Goal: Information Seeking & Learning: Learn about a topic

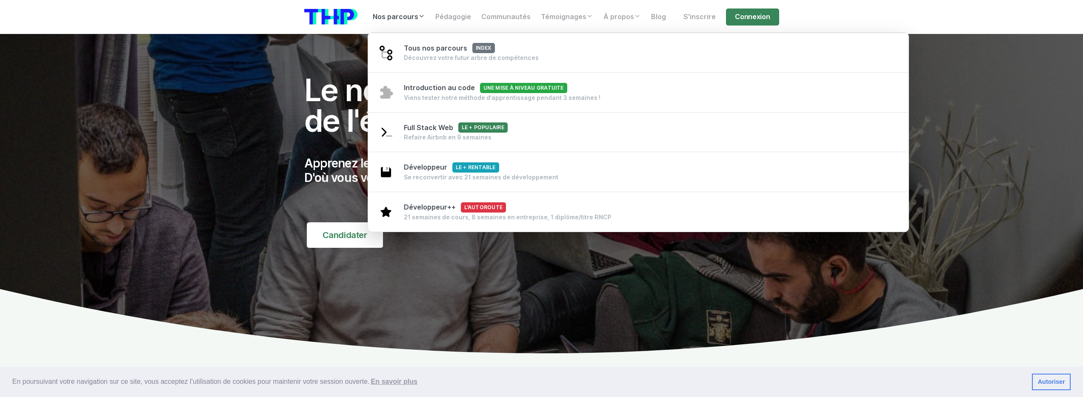
click at [414, 20] on link "Nos parcours" at bounding box center [399, 17] width 63 height 17
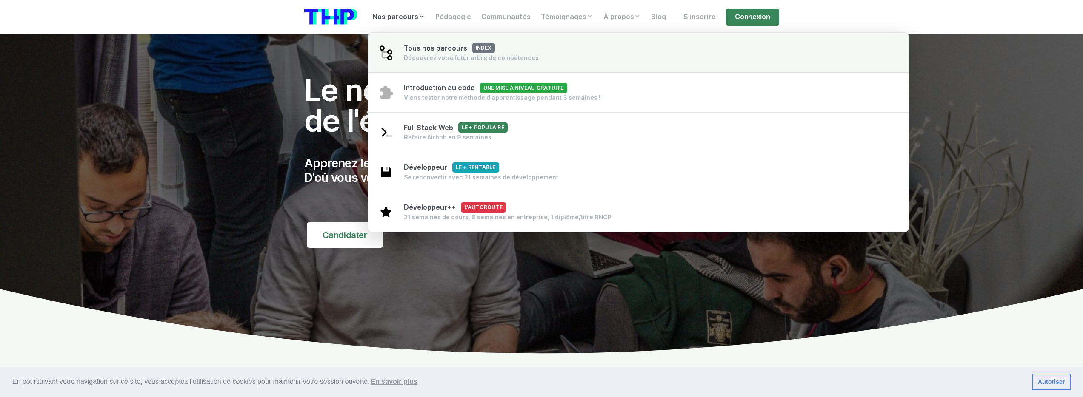
click at [444, 52] on div "Tous nos parcours index Découvrez votre futur arbre de compétences" at bounding box center [471, 52] width 135 height 19
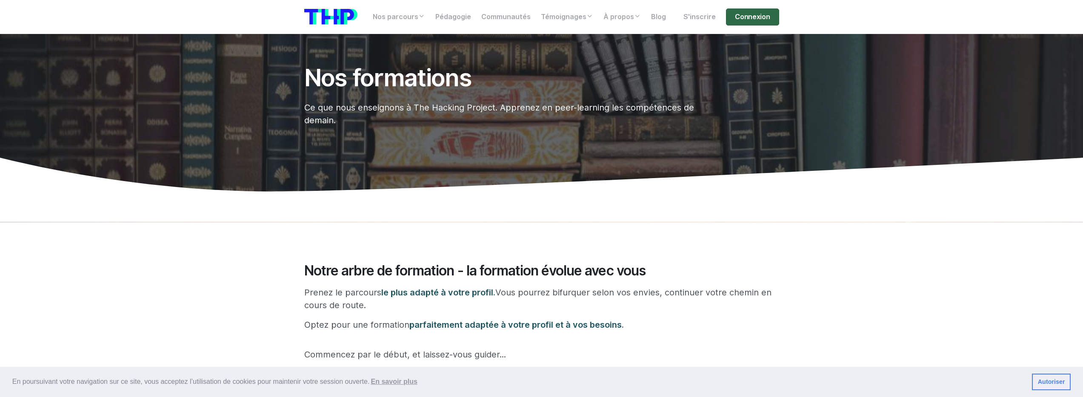
click at [755, 15] on link "Connexion" at bounding box center [752, 17] width 53 height 17
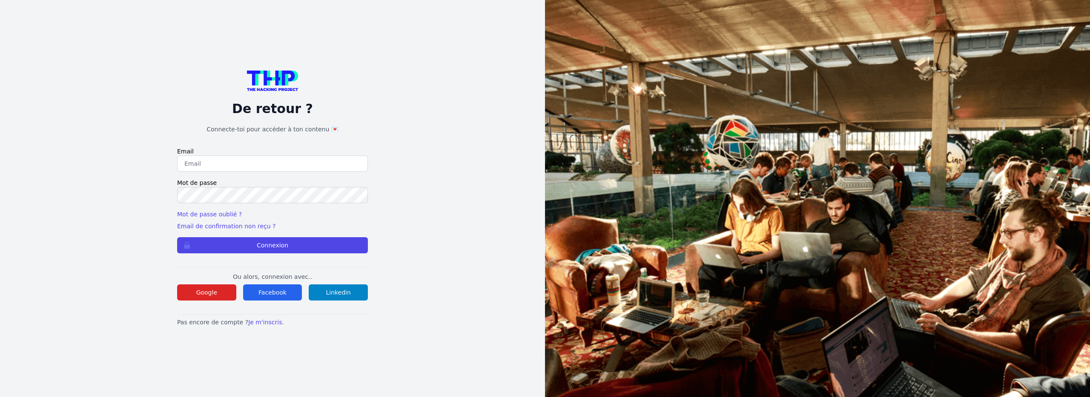
click at [277, 167] on input "email" at bounding box center [272, 164] width 191 height 16
click at [200, 289] on button "Google" at bounding box center [206, 293] width 59 height 16
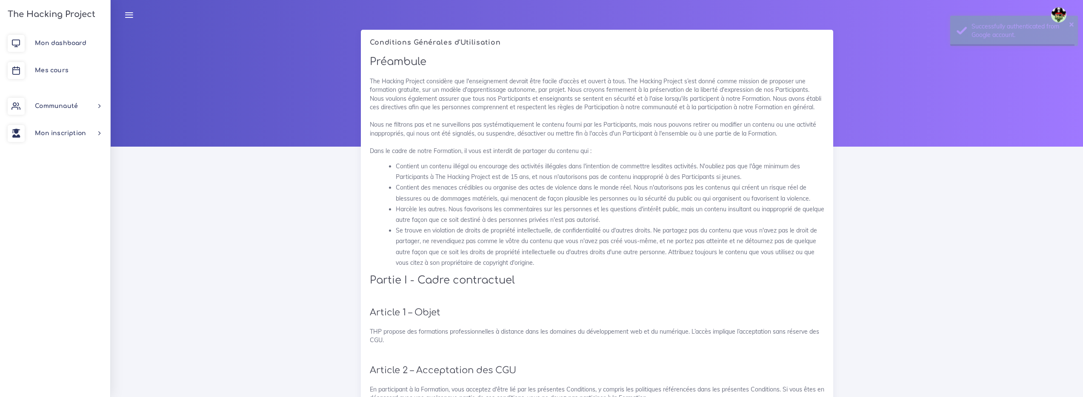
click at [1007, 78] on div at bounding box center [597, 88] width 972 height 117
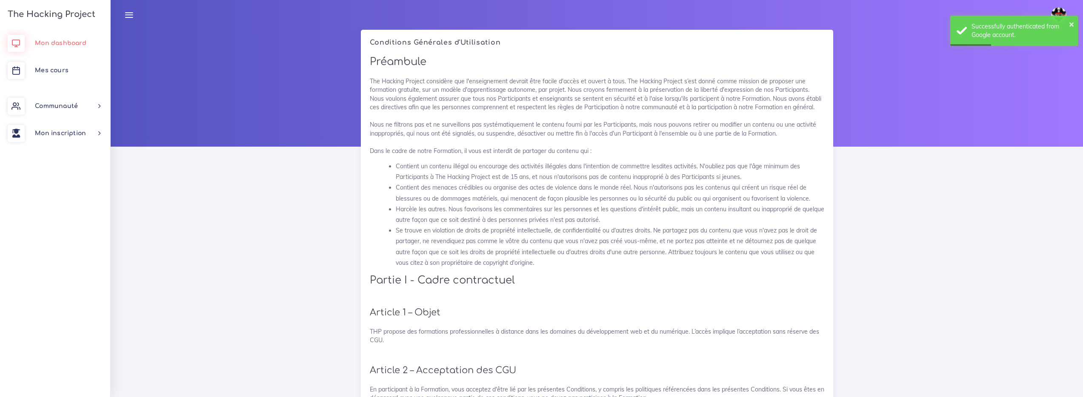
click at [80, 48] on link "Mon dashboard" at bounding box center [55, 43] width 110 height 27
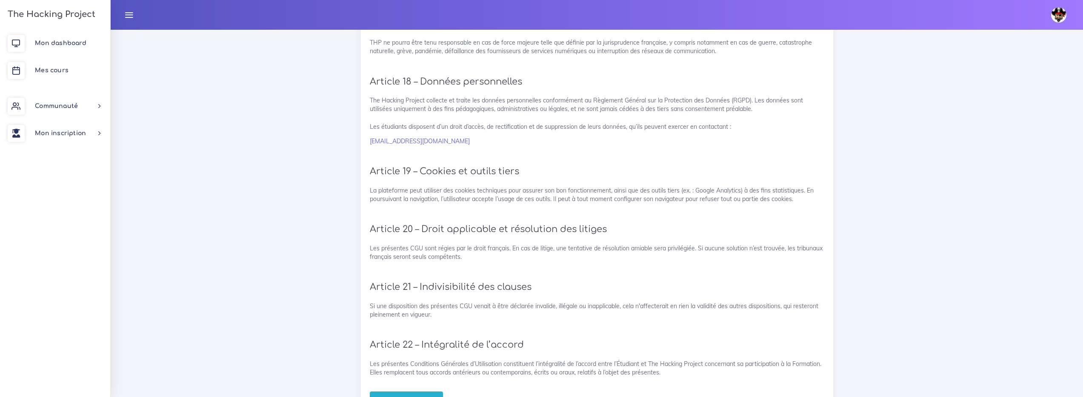
scroll to position [1705, 0]
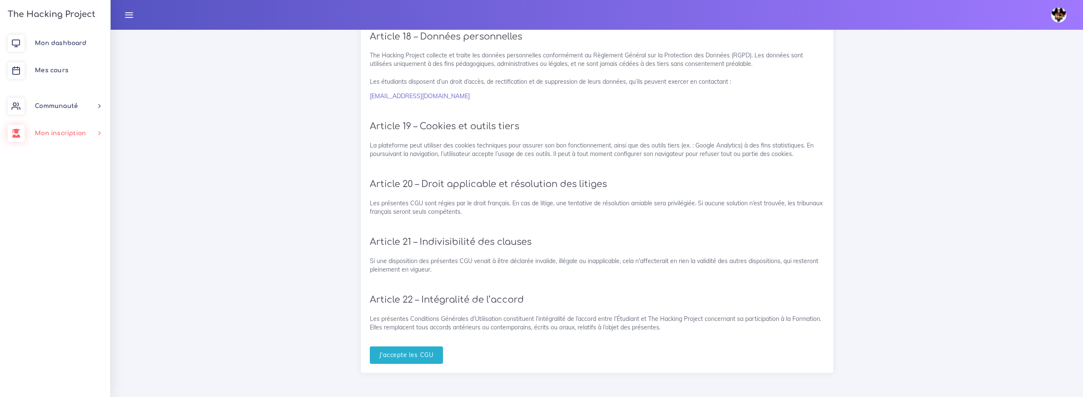
click at [54, 135] on span "Mon inscription" at bounding box center [60, 133] width 51 height 6
click at [69, 199] on link "Mes parcours" at bounding box center [53, 194] width 110 height 19
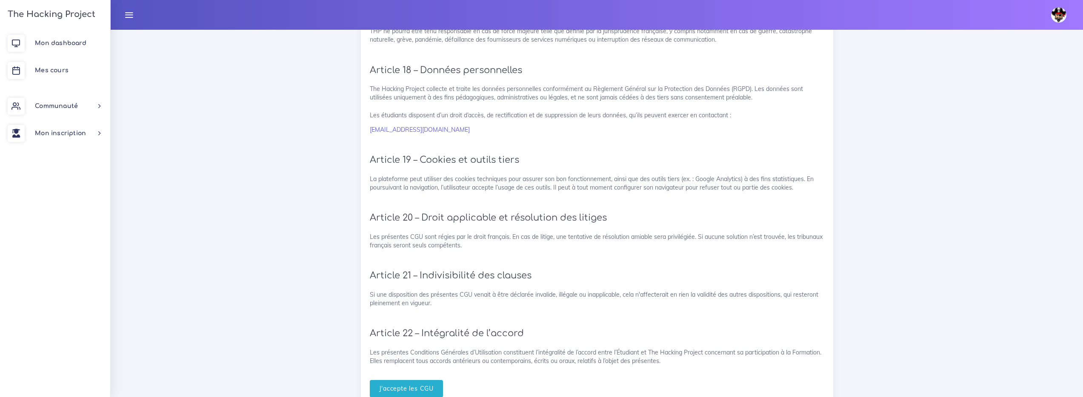
scroll to position [1705, 0]
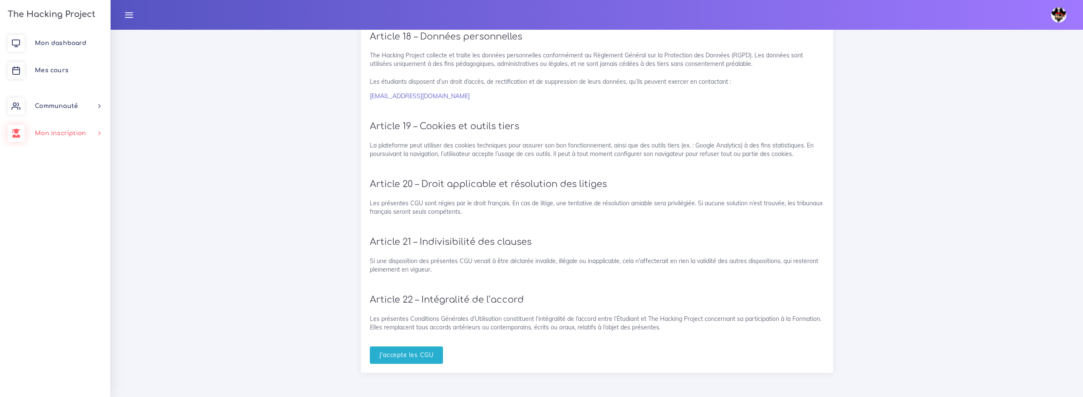
click at [58, 136] on span "Mon inscription" at bounding box center [60, 133] width 51 height 6
click at [63, 226] on link "Documents" at bounding box center [53, 231] width 110 height 19
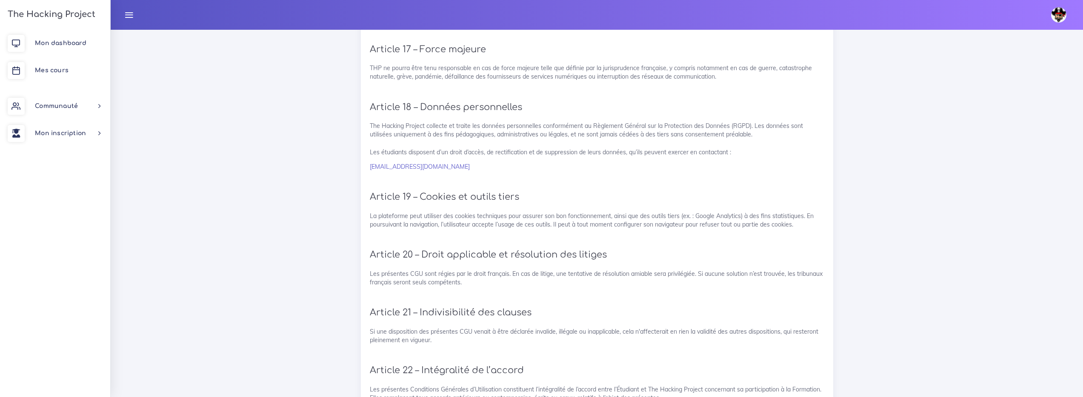
scroll to position [1705, 0]
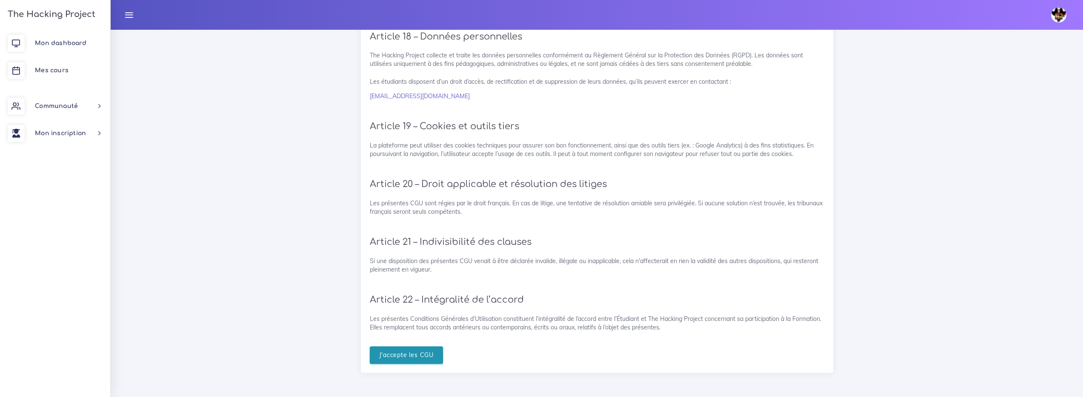
click at [423, 352] on input "J'accepte les CGU" at bounding box center [407, 355] width 74 height 17
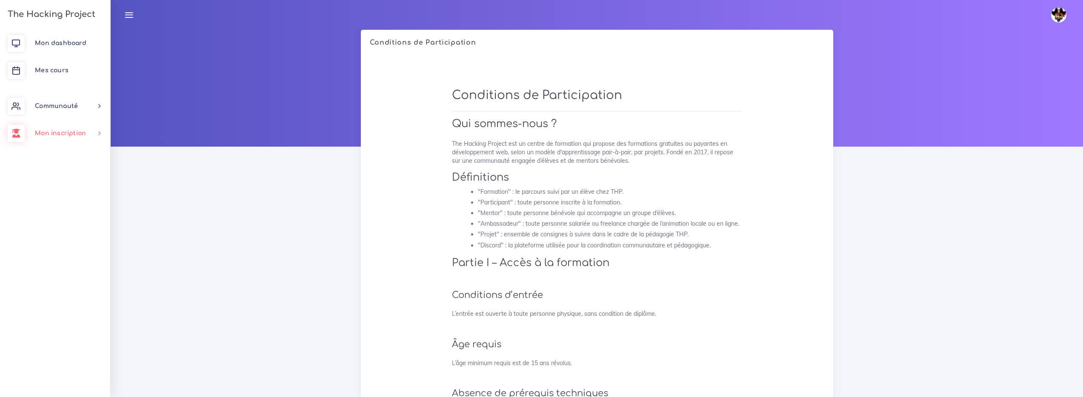
click at [80, 127] on link "Mon inscription" at bounding box center [55, 133] width 110 height 27
click at [63, 189] on link "Mes parcours" at bounding box center [53, 194] width 110 height 19
click at [1066, 16] on img at bounding box center [1058, 14] width 15 height 15
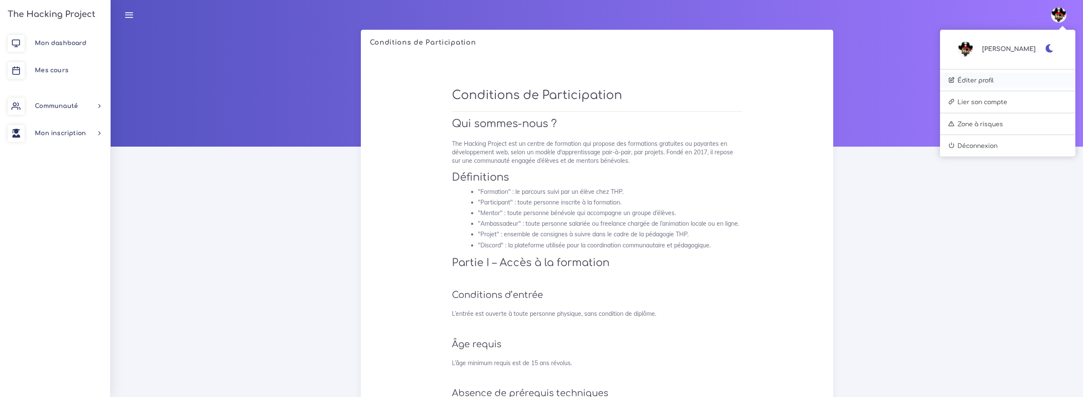
click at [1016, 85] on link "Éditer profil" at bounding box center [1007, 80] width 135 height 15
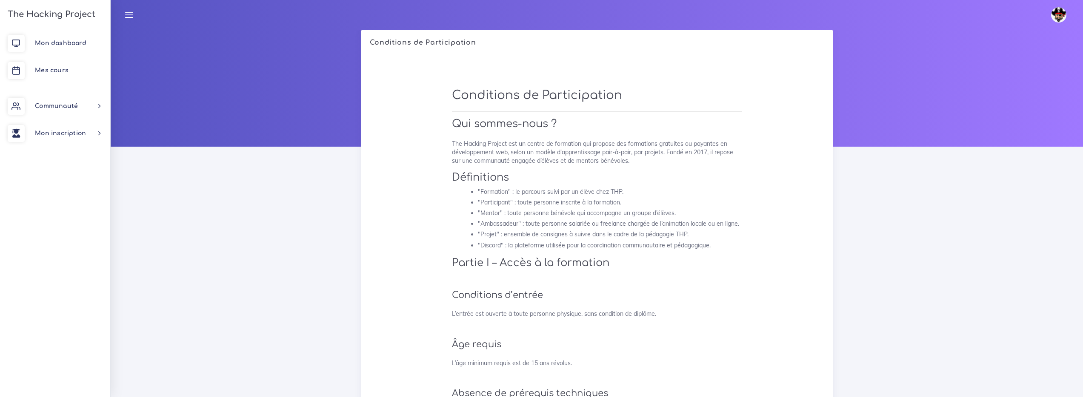
click at [1055, 14] on img at bounding box center [1058, 14] width 15 height 15
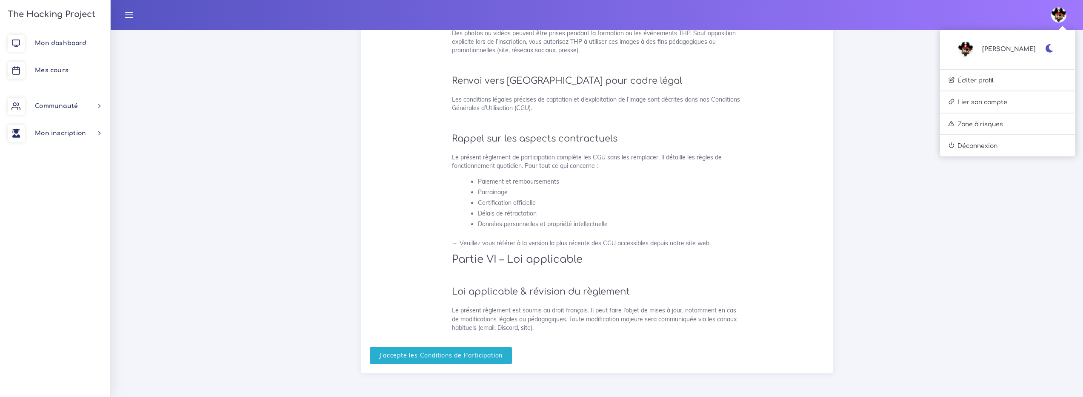
scroll to position [2053, 0]
click at [452, 355] on input "J'accepte les Conditions de Participation" at bounding box center [441, 355] width 143 height 17
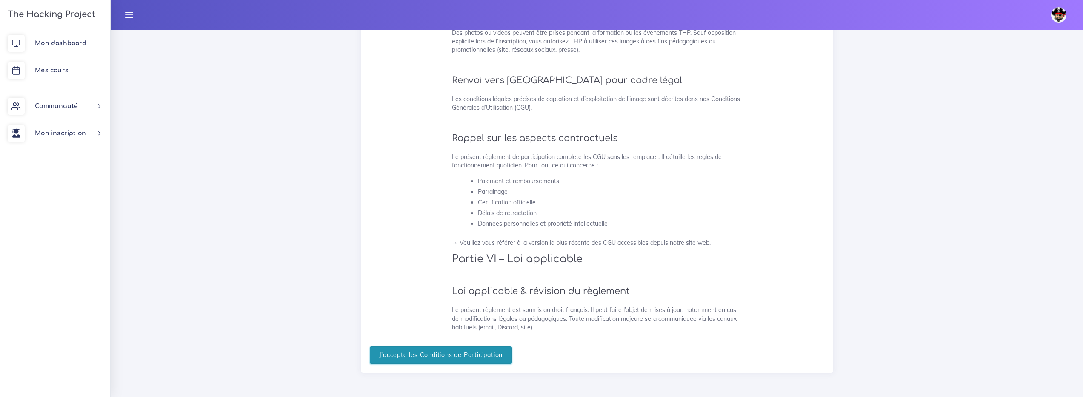
click at [406, 363] on input "J'accepte les Conditions de Participation" at bounding box center [441, 355] width 143 height 17
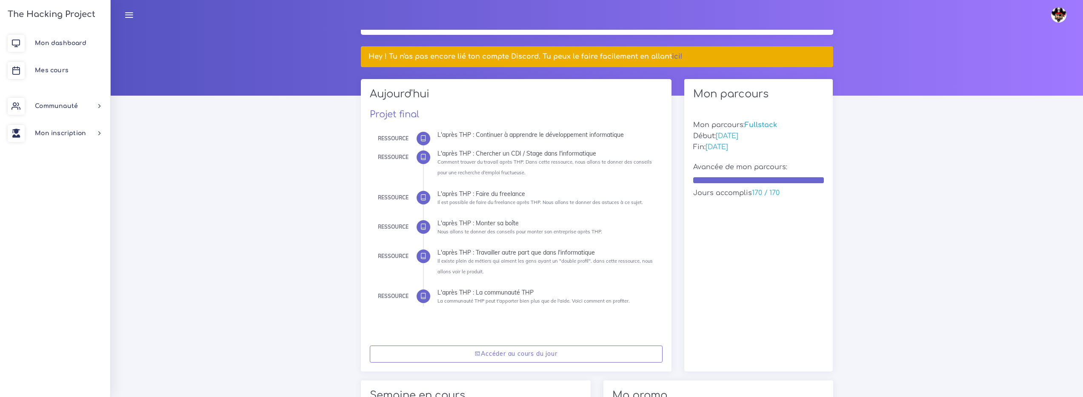
scroll to position [31, 0]
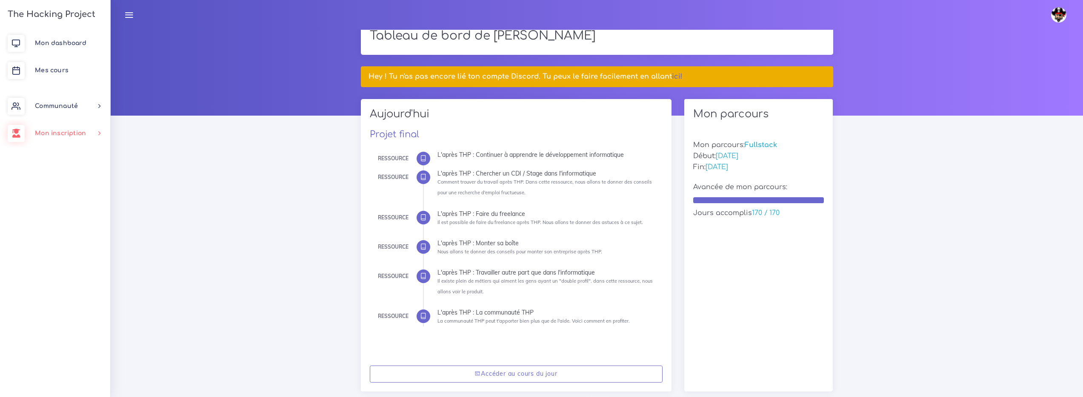
click at [73, 140] on link "Mon inscription" at bounding box center [55, 133] width 110 height 27
click at [78, 195] on link "Mes parcours" at bounding box center [53, 194] width 110 height 19
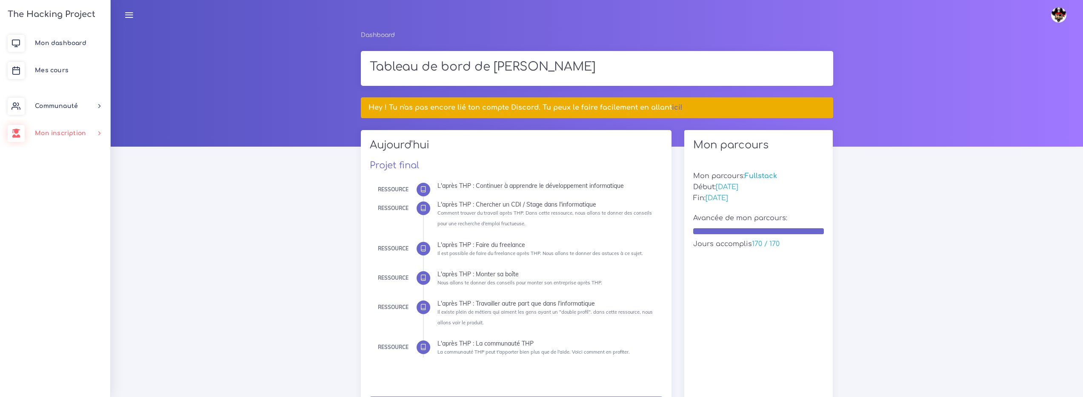
click at [83, 133] on span "Mon inscription" at bounding box center [60, 133] width 51 height 6
click at [73, 237] on link "Documents" at bounding box center [53, 231] width 110 height 19
click at [1058, 17] on img at bounding box center [1058, 14] width 15 height 15
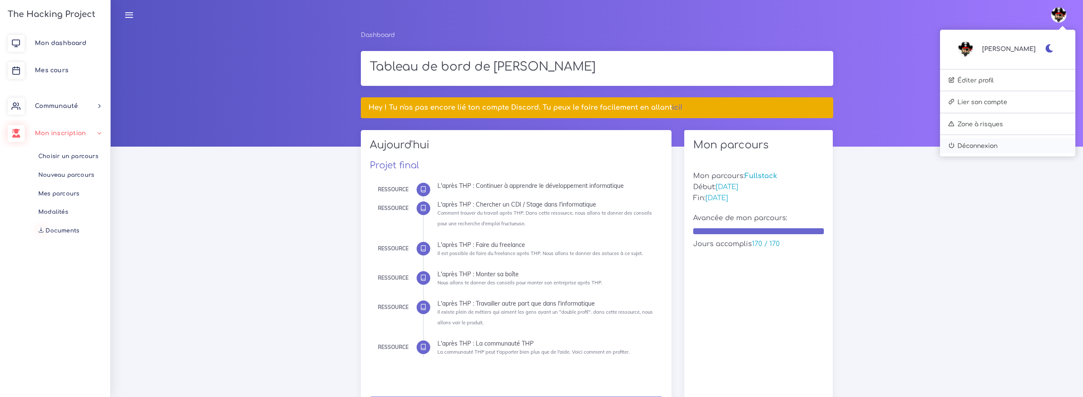
click at [1012, 143] on link "Déconnexion" at bounding box center [1007, 145] width 135 height 15
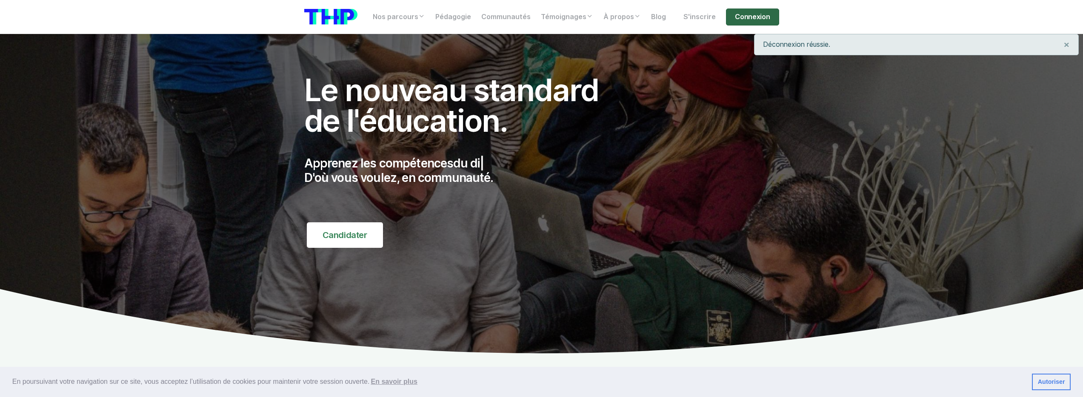
click at [749, 22] on link "Connexion" at bounding box center [752, 17] width 53 height 17
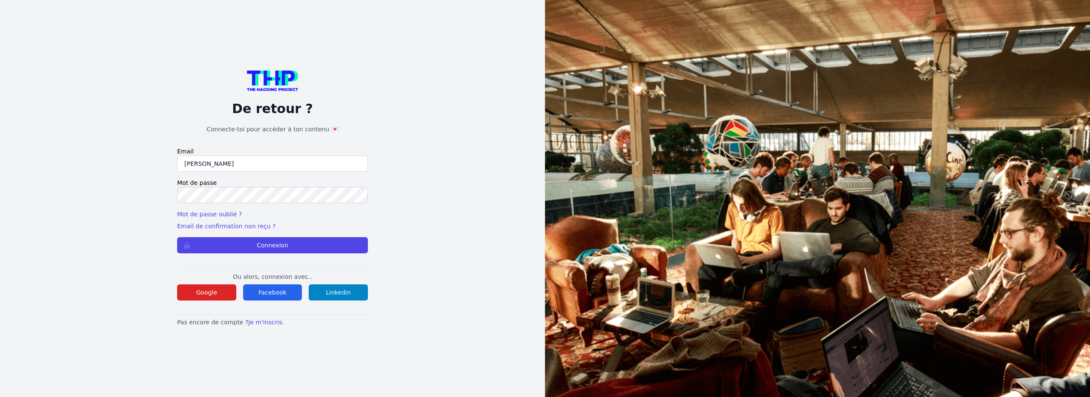
type input "[EMAIL_ADDRESS][DOMAIN_NAME]"
click at [177, 237] on button "Connexion" at bounding box center [272, 245] width 191 height 16
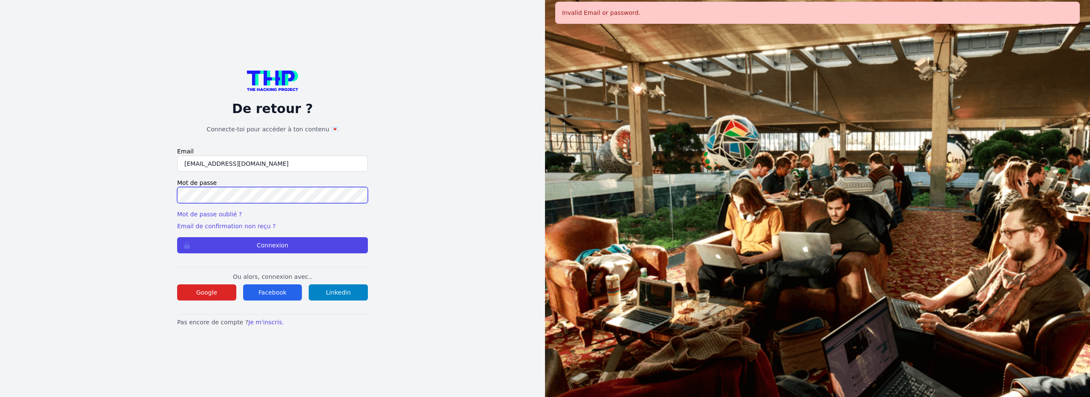
click at [177, 237] on button "Connexion" at bounding box center [272, 245] width 191 height 16
click at [226, 211] on link "Mot de passe oublié ?" at bounding box center [209, 214] width 65 height 7
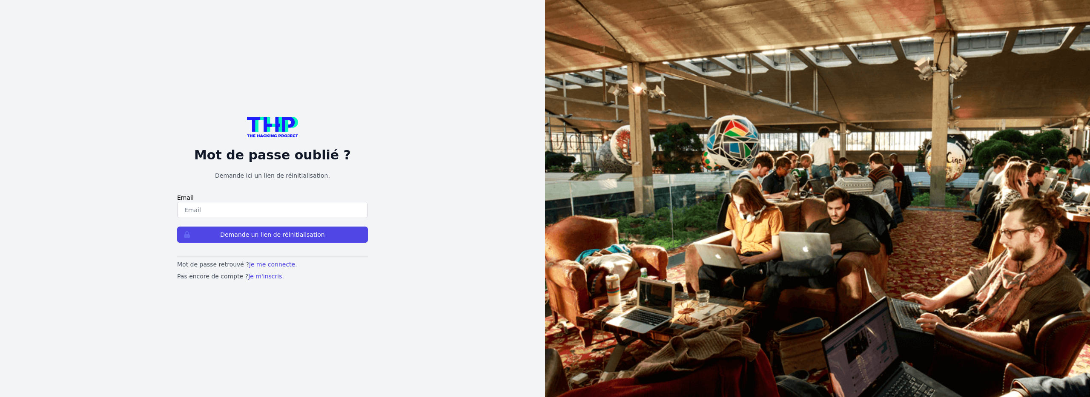
click at [230, 209] on input "email" at bounding box center [272, 210] width 191 height 16
type input "[EMAIL_ADDRESS][DOMAIN_NAME]"
click at [232, 231] on button "Demande un lien de réinitialisation" at bounding box center [272, 235] width 191 height 16
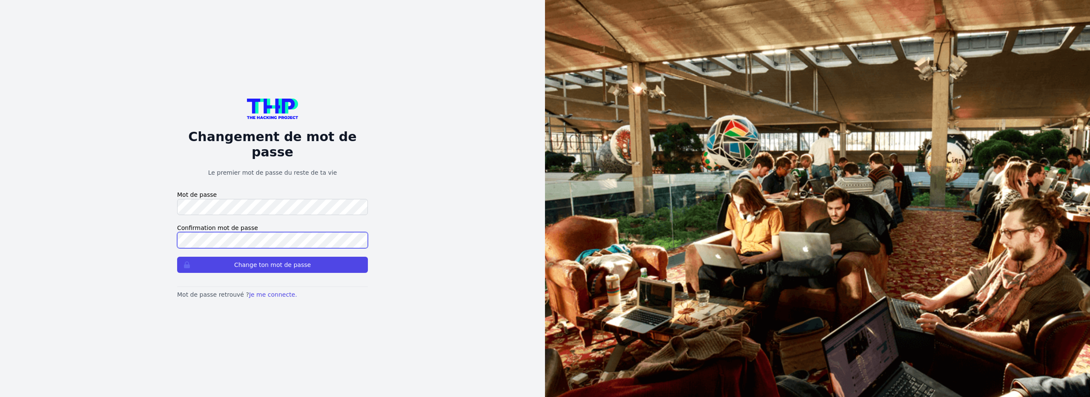
click at [177, 257] on button "Change ton mot de passe" at bounding box center [272, 265] width 191 height 16
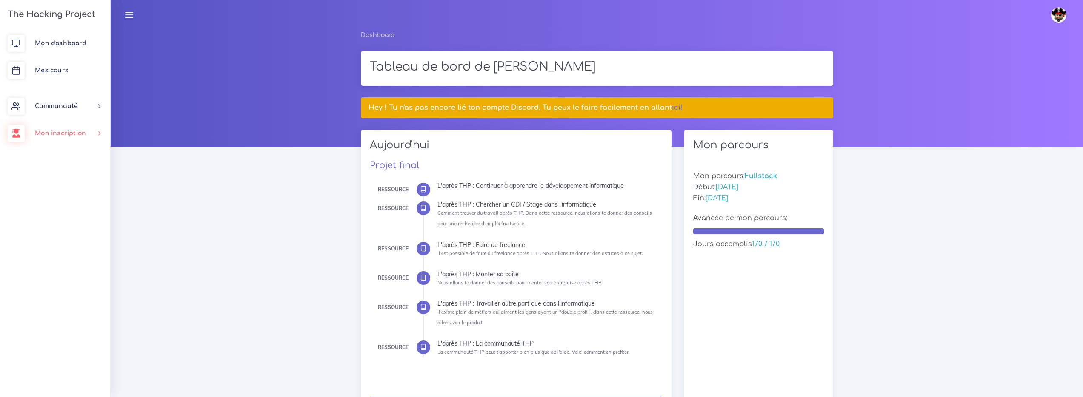
click at [76, 133] on span "Mon inscription" at bounding box center [60, 133] width 51 height 6
click at [69, 172] on link "Nouveau parcours" at bounding box center [53, 175] width 110 height 19
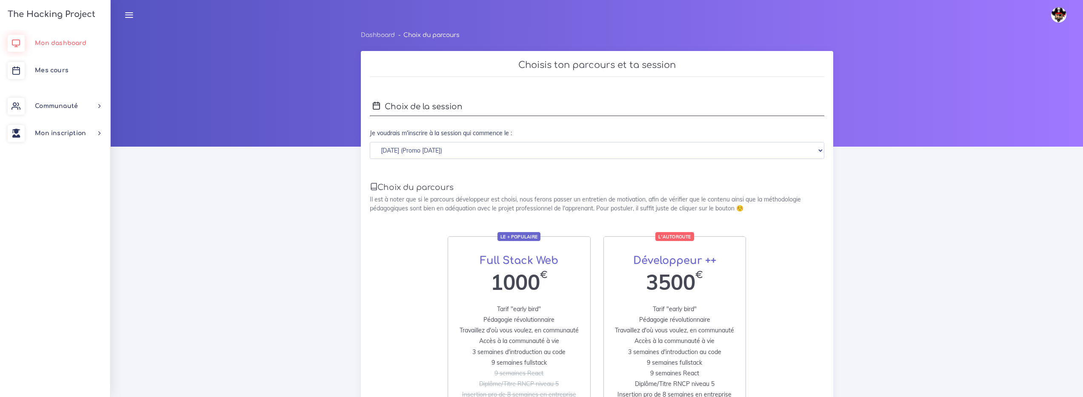
click at [74, 39] on link "Mon dashboard" at bounding box center [55, 43] width 110 height 27
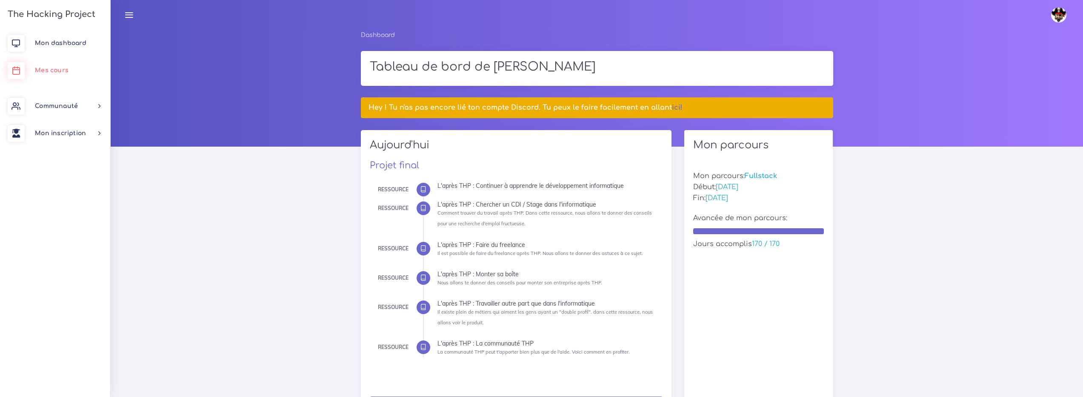
drag, startPoint x: 66, startPoint y: 70, endPoint x: 60, endPoint y: 72, distance: 6.7
click at [66, 70] on span "Mes cours" at bounding box center [52, 70] width 34 height 6
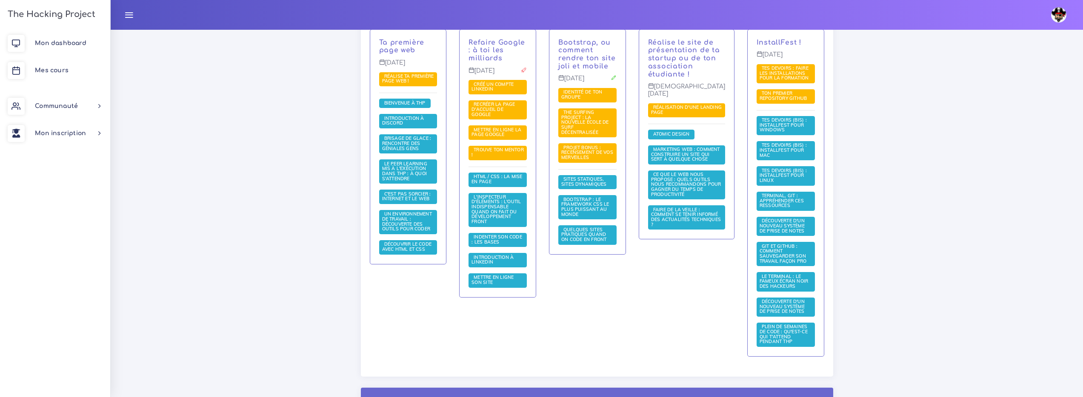
scroll to position [229, 0]
click at [488, 254] on span "Introduction à LinkedIn" at bounding box center [493, 259] width 42 height 11
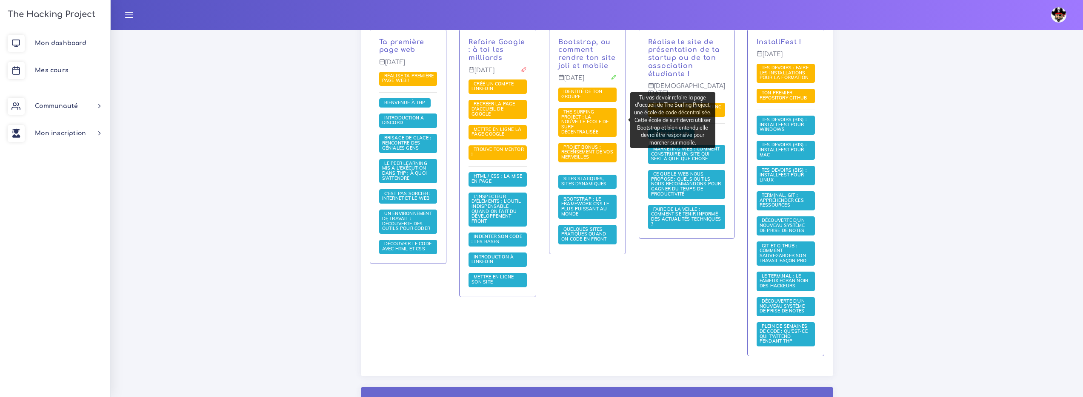
click at [601, 122] on span "The Surfing Project : la nouvelle école de surf décentralisée" at bounding box center [587, 122] width 58 height 29
click at [609, 117] on span "The Surfing Project : la nouvelle école de surf décentralisée" at bounding box center [585, 122] width 48 height 26
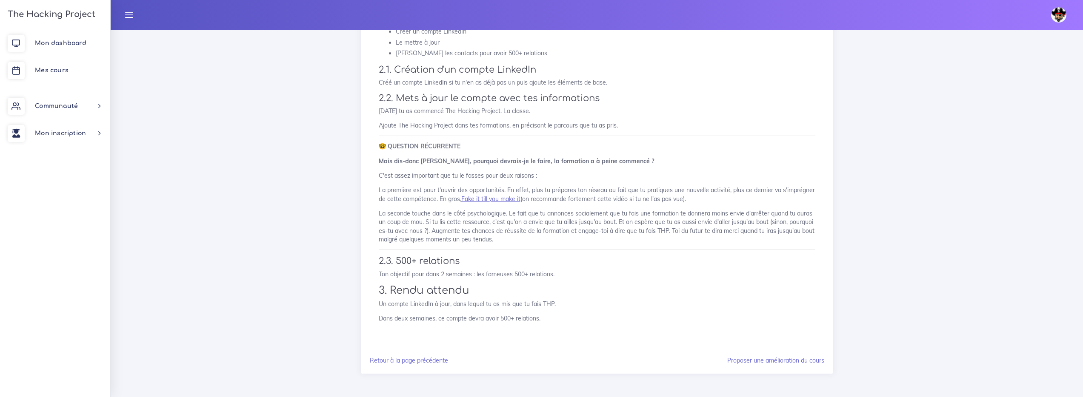
scroll to position [205, 0]
drag, startPoint x: 451, startPoint y: 304, endPoint x: 593, endPoint y: 310, distance: 142.3
click at [593, 310] on div "Introduction à LinkedIn Cette ressource te donnera les bases pour comprendre Li…" at bounding box center [597, 115] width 455 height 444
click at [591, 311] on div "Introduction à LinkedIn Cette ressource te donnera les bases pour comprendre Li…" at bounding box center [597, 115] width 455 height 444
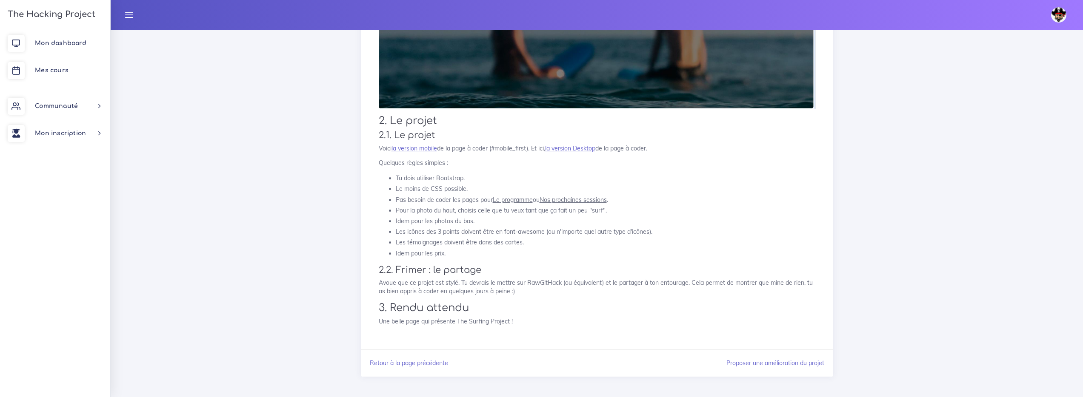
scroll to position [295, 0]
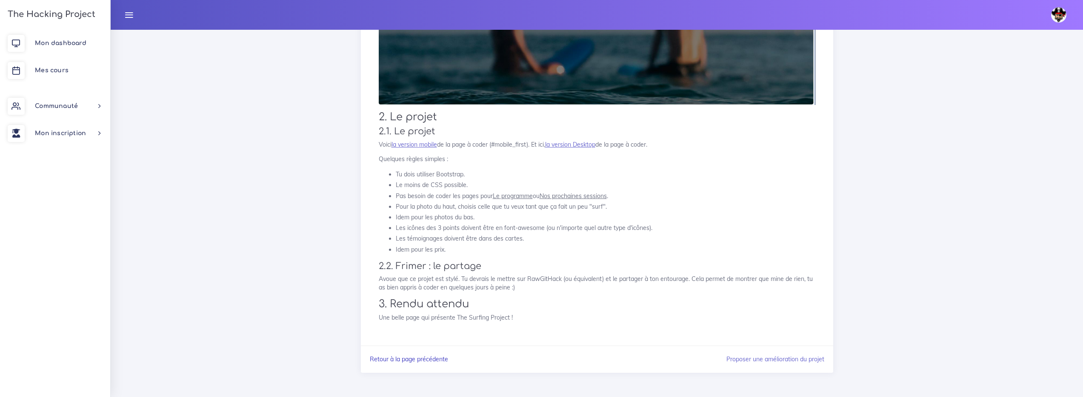
click at [429, 357] on link "Retour à la page précédente" at bounding box center [409, 360] width 78 height 8
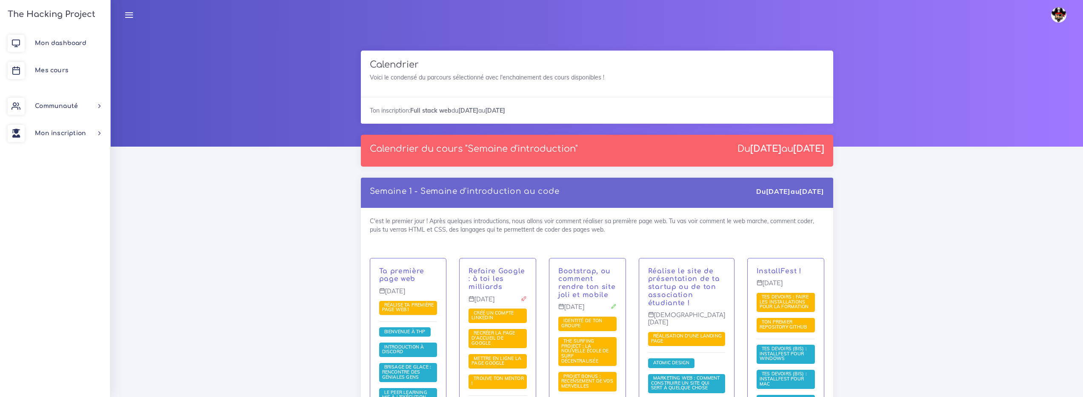
click at [1058, 19] on img at bounding box center [1058, 14] width 15 height 15
click at [1058, 18] on img at bounding box center [1058, 14] width 15 height 15
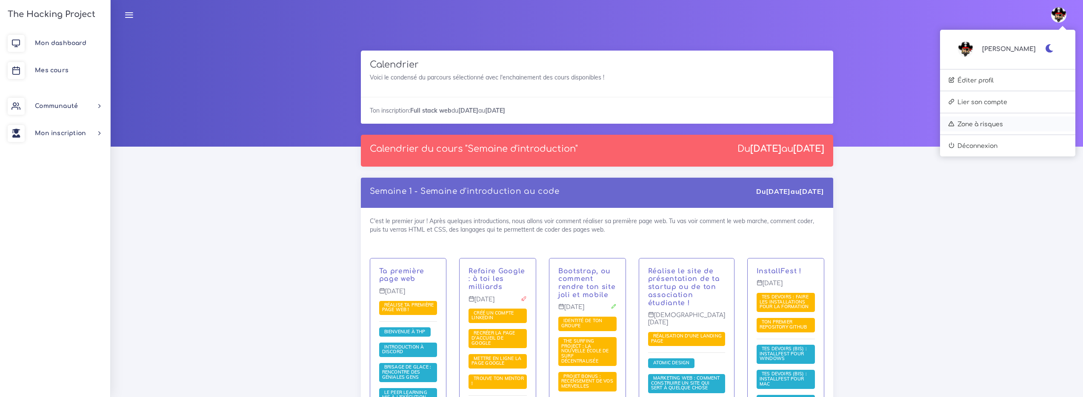
click at [1017, 130] on link "Zone à risques" at bounding box center [1007, 124] width 135 height 15
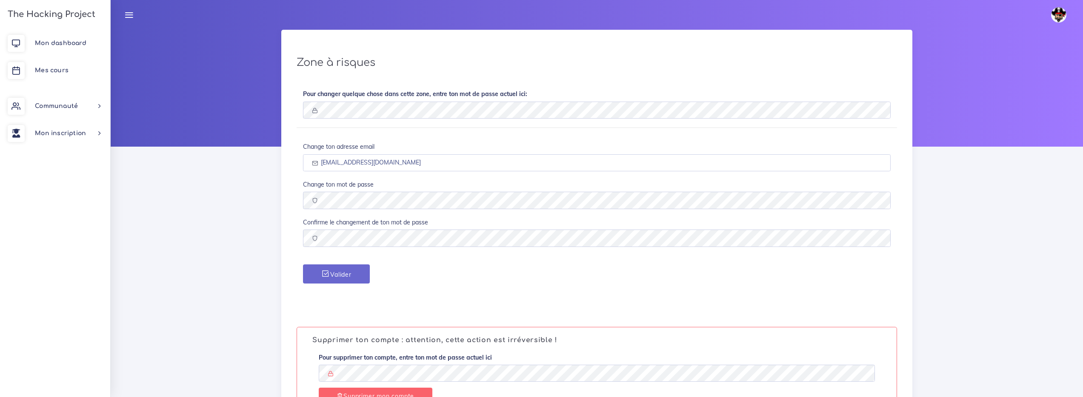
click at [1065, 15] on img at bounding box center [1058, 14] width 15 height 15
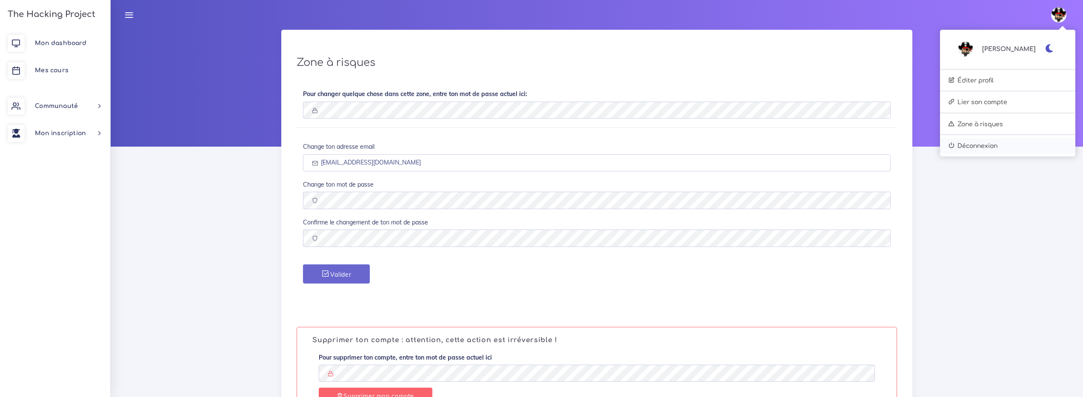
click at [1020, 143] on link "Déconnexion" at bounding box center [1007, 145] width 135 height 15
